Goal: Task Accomplishment & Management: Manage account settings

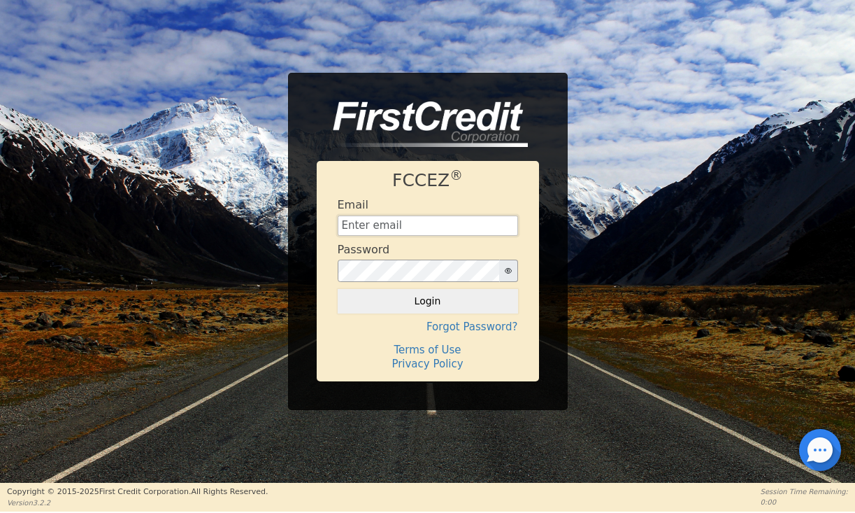
type input "wcdinc@outlook.com"
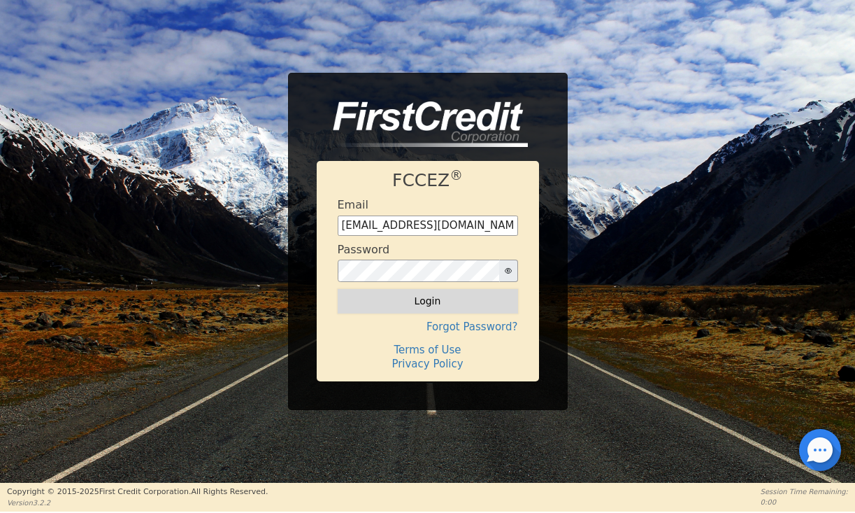
click at [390, 311] on button "Login" at bounding box center [428, 301] width 180 height 24
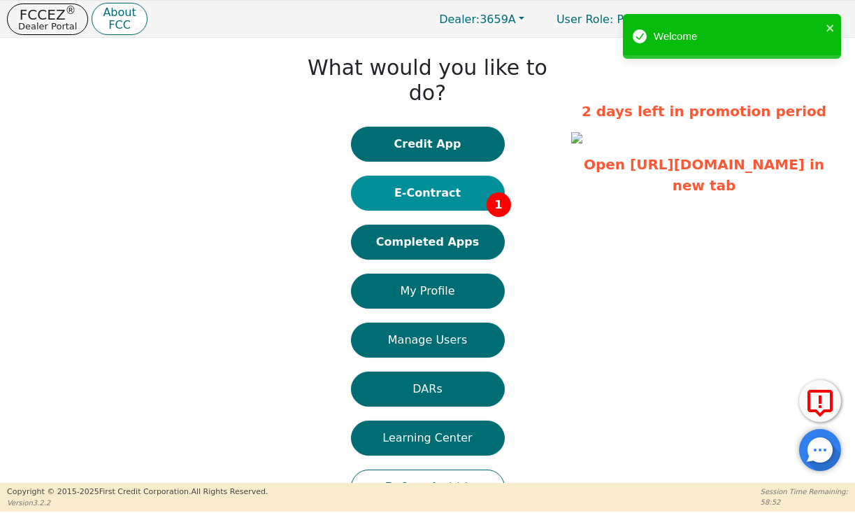
click at [427, 179] on button "E-Contract 1" at bounding box center [428, 193] width 154 height 35
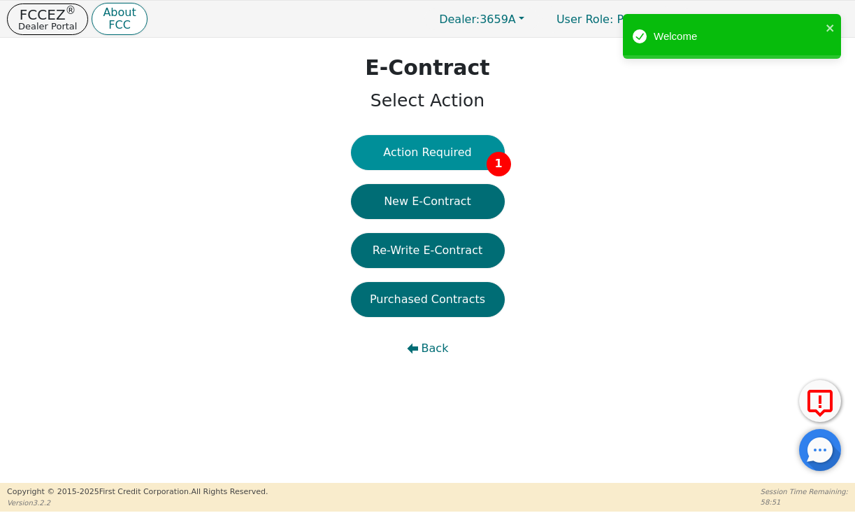
click at [430, 161] on button "Action Required 1" at bounding box center [428, 152] width 154 height 35
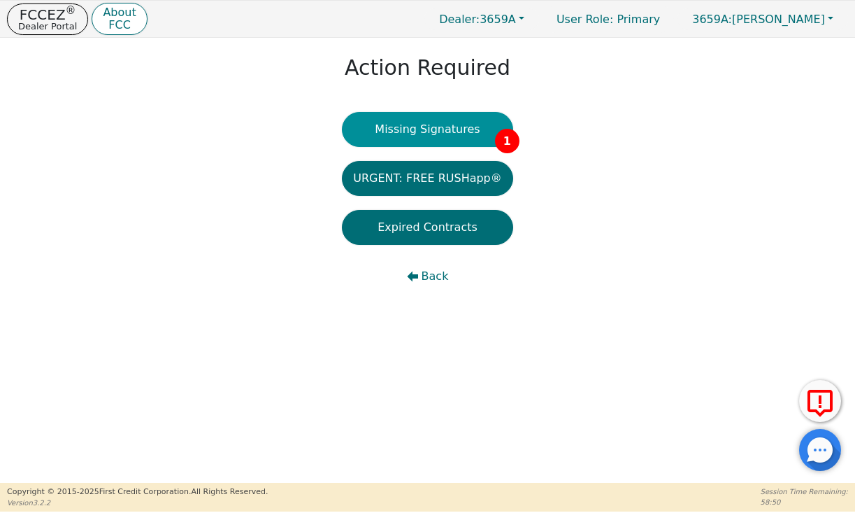
click at [436, 127] on button "Missing Signatures 1" at bounding box center [427, 129] width 171 height 35
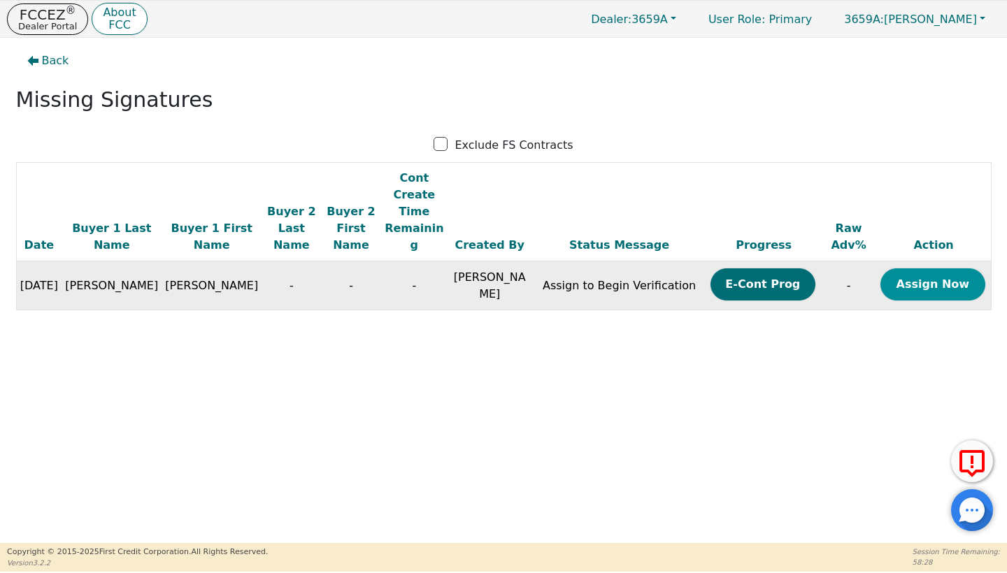
click at [855, 269] on button "Assign Now" at bounding box center [933, 285] width 105 height 32
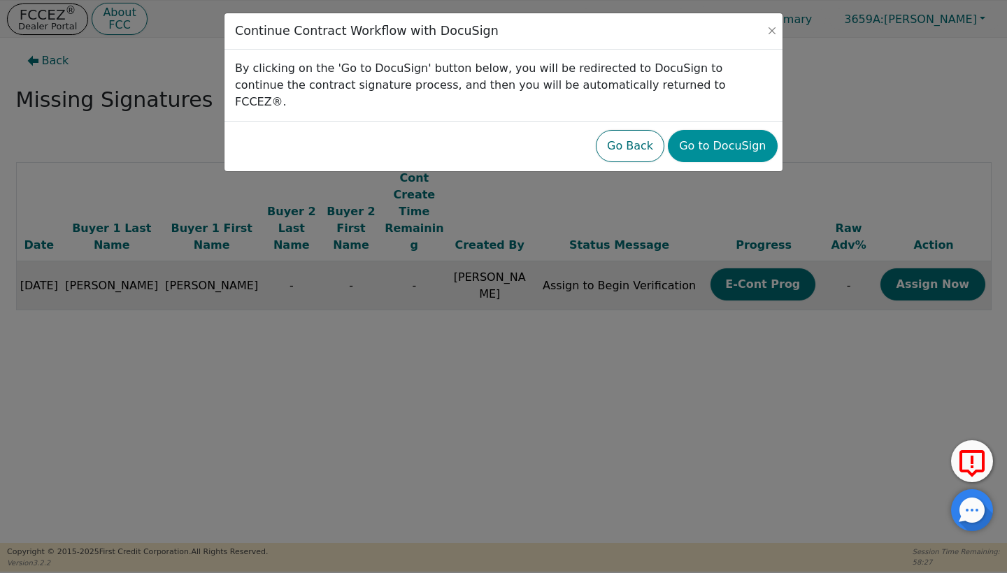
click at [759, 130] on button "Go to DocuSign" at bounding box center [722, 146] width 109 height 32
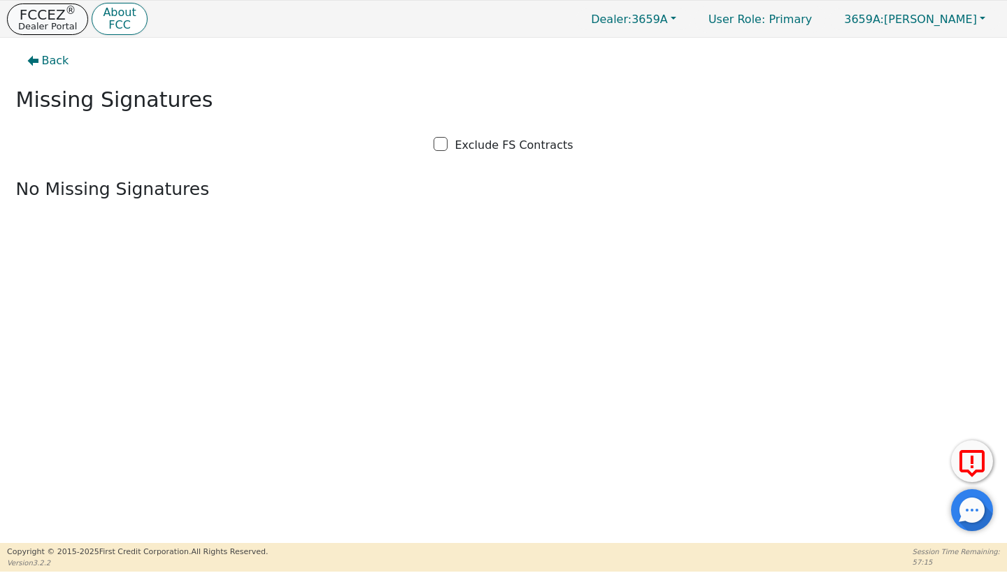
click at [59, 22] on p "Dealer Portal" at bounding box center [47, 26] width 59 height 9
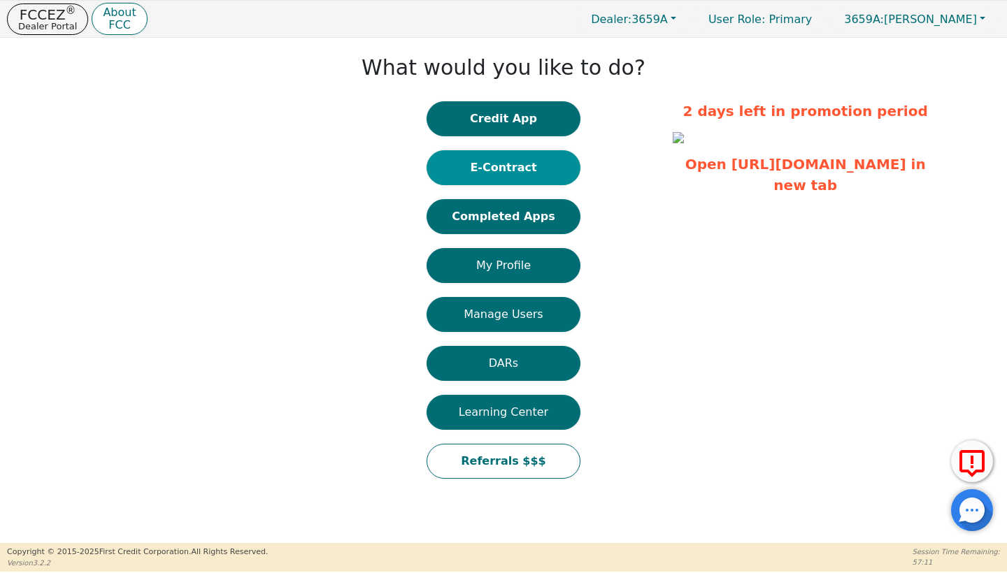
click at [484, 171] on button "E-Contract" at bounding box center [504, 167] width 154 height 35
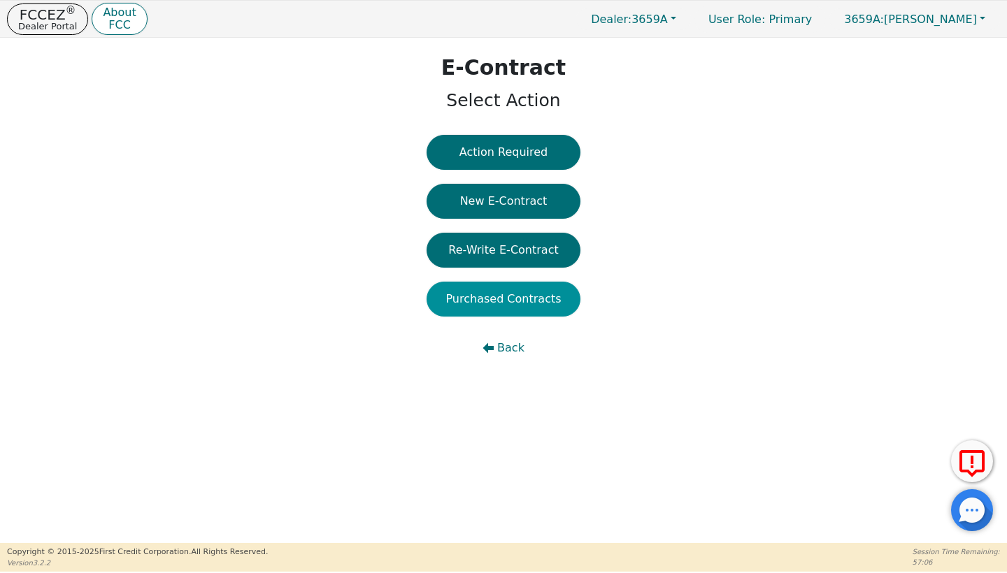
click at [452, 292] on button "Purchased Contracts" at bounding box center [504, 299] width 154 height 35
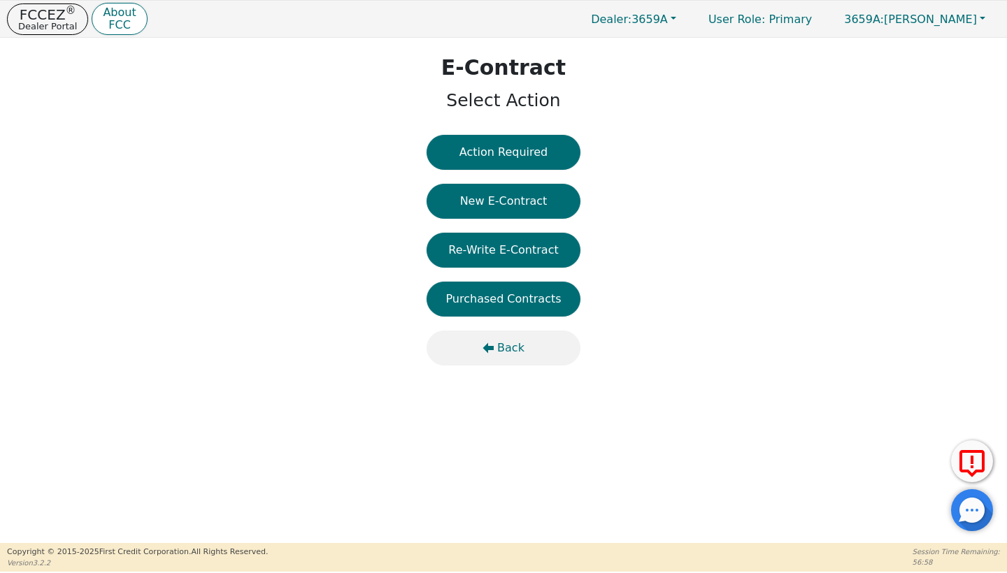
click at [502, 344] on span "Back" at bounding box center [510, 348] width 27 height 17
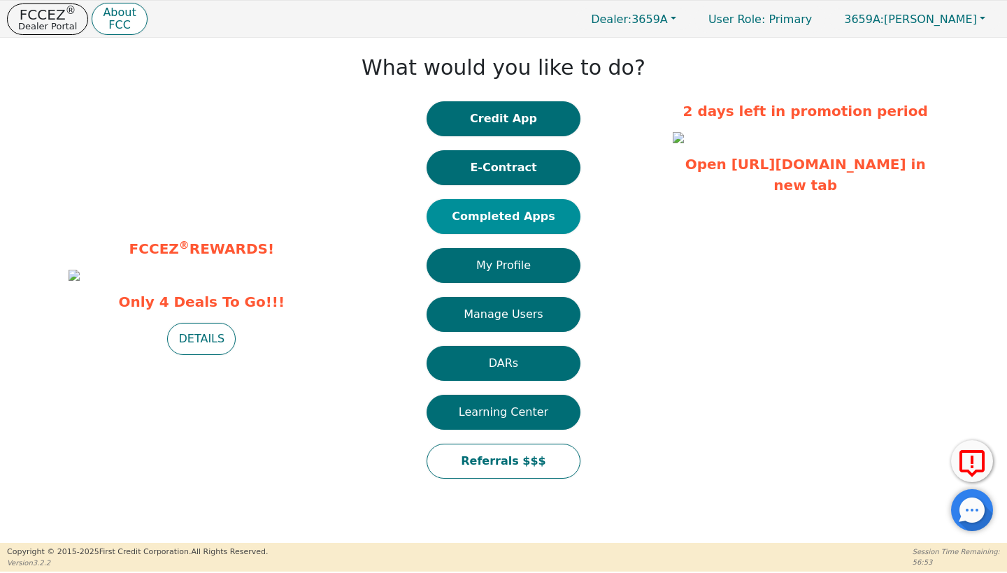
click at [499, 215] on button "Completed Apps" at bounding box center [504, 216] width 154 height 35
